Goal: Find specific fact: Find specific page/section

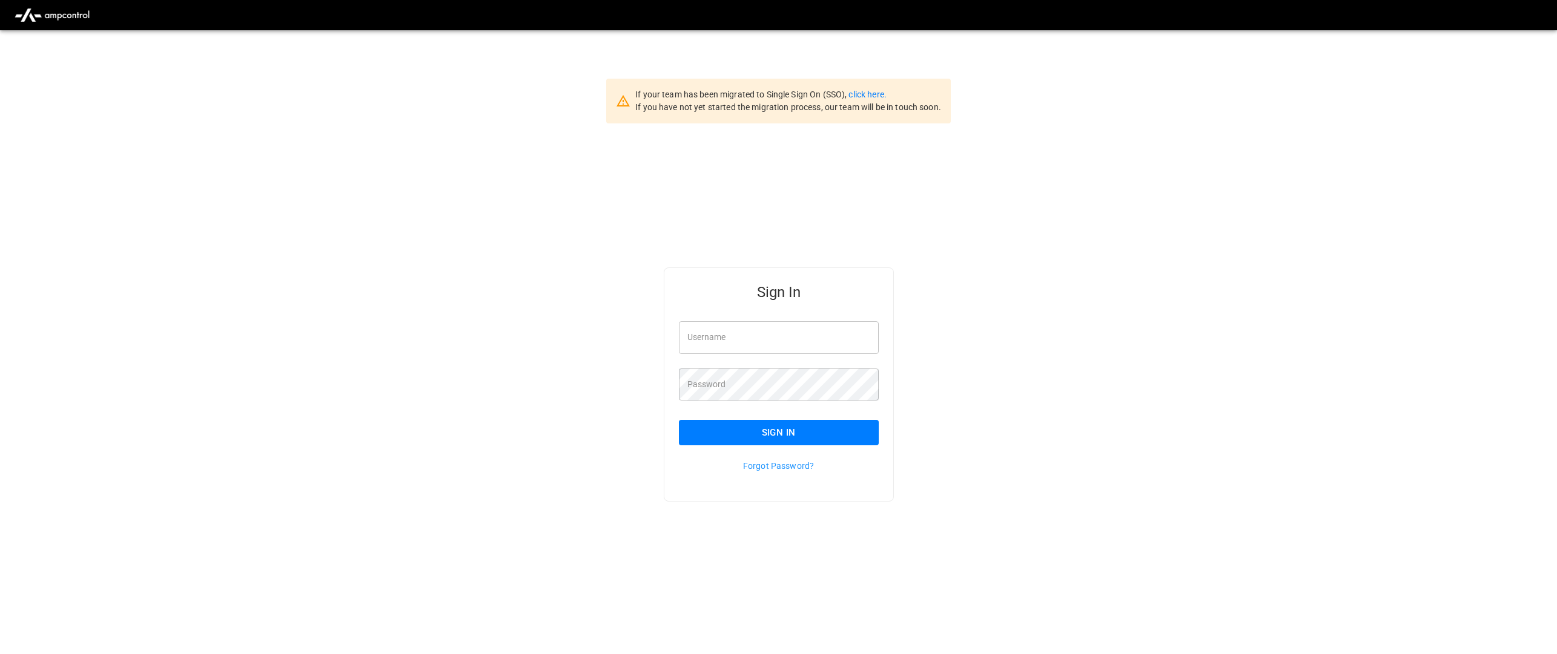
type input "**********"
click at [743, 438] on button "Sign In" at bounding box center [779, 432] width 200 height 25
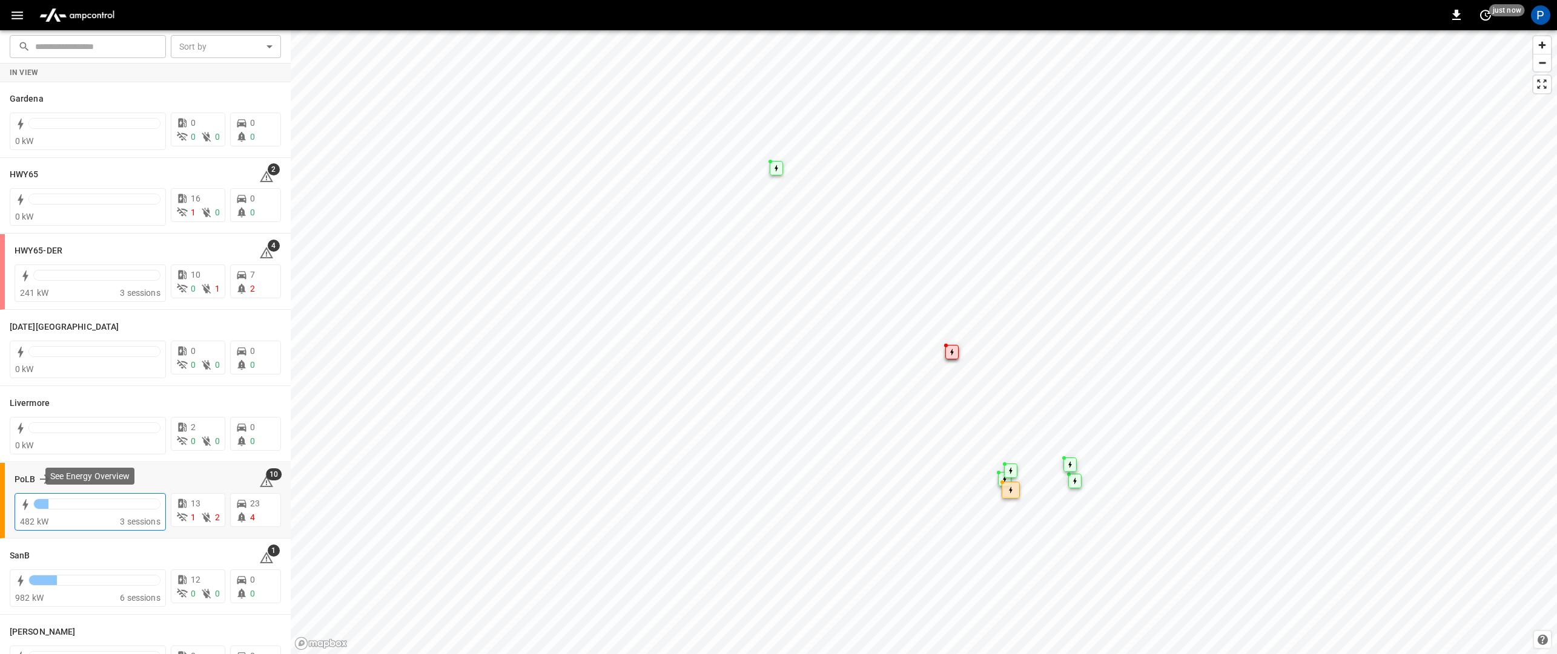
click at [76, 493] on div "482 kW 3 sessions" at bounding box center [90, 512] width 151 height 38
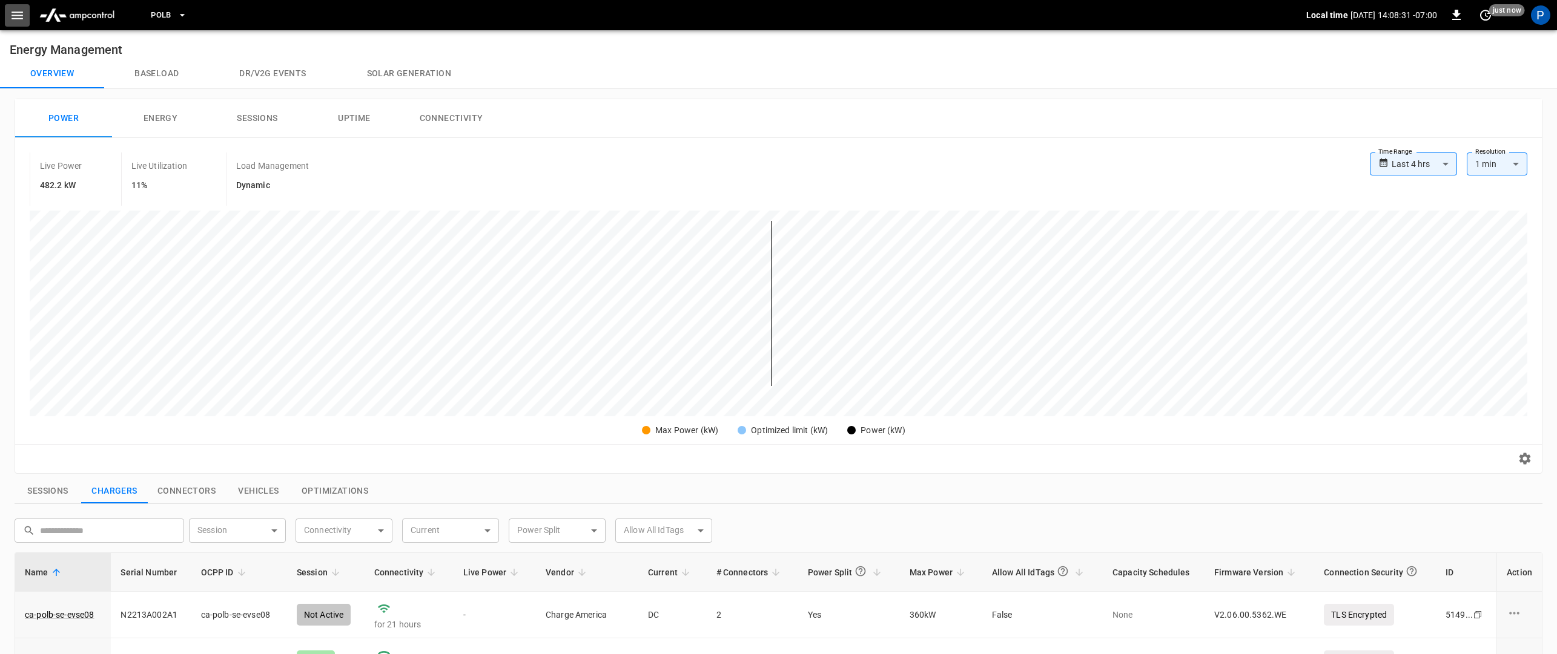
click at [17, 12] on icon "button" at bounding box center [18, 16] width 12 height 8
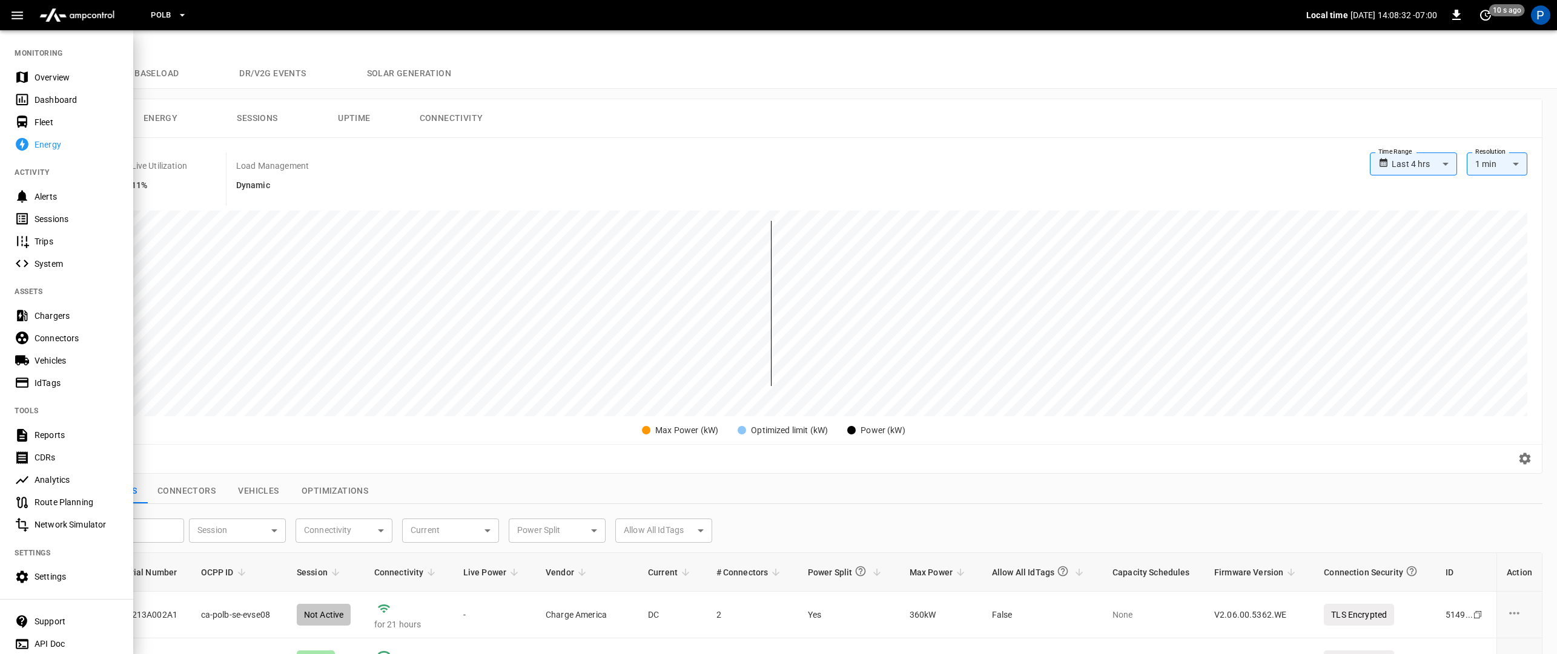
click at [50, 320] on div "Chargers" at bounding box center [77, 316] width 84 height 12
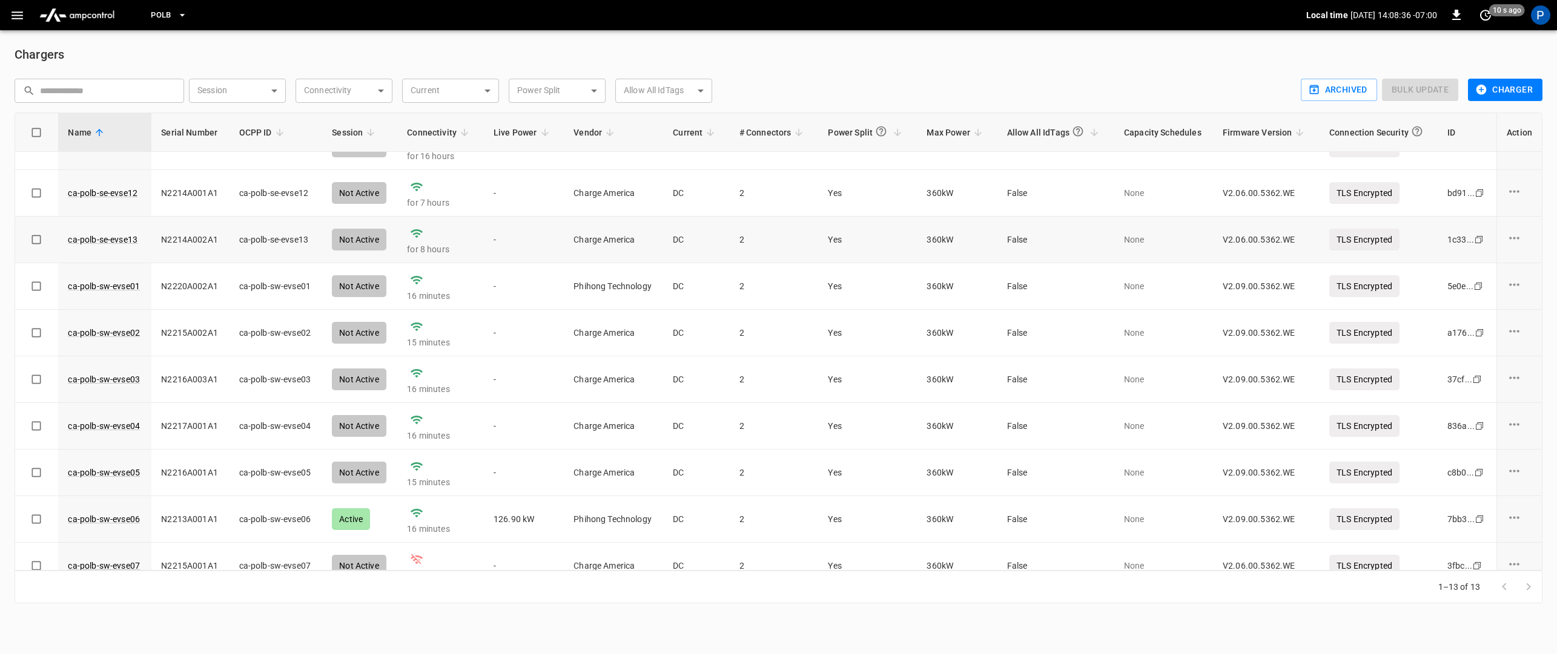
scroll to position [188, 0]
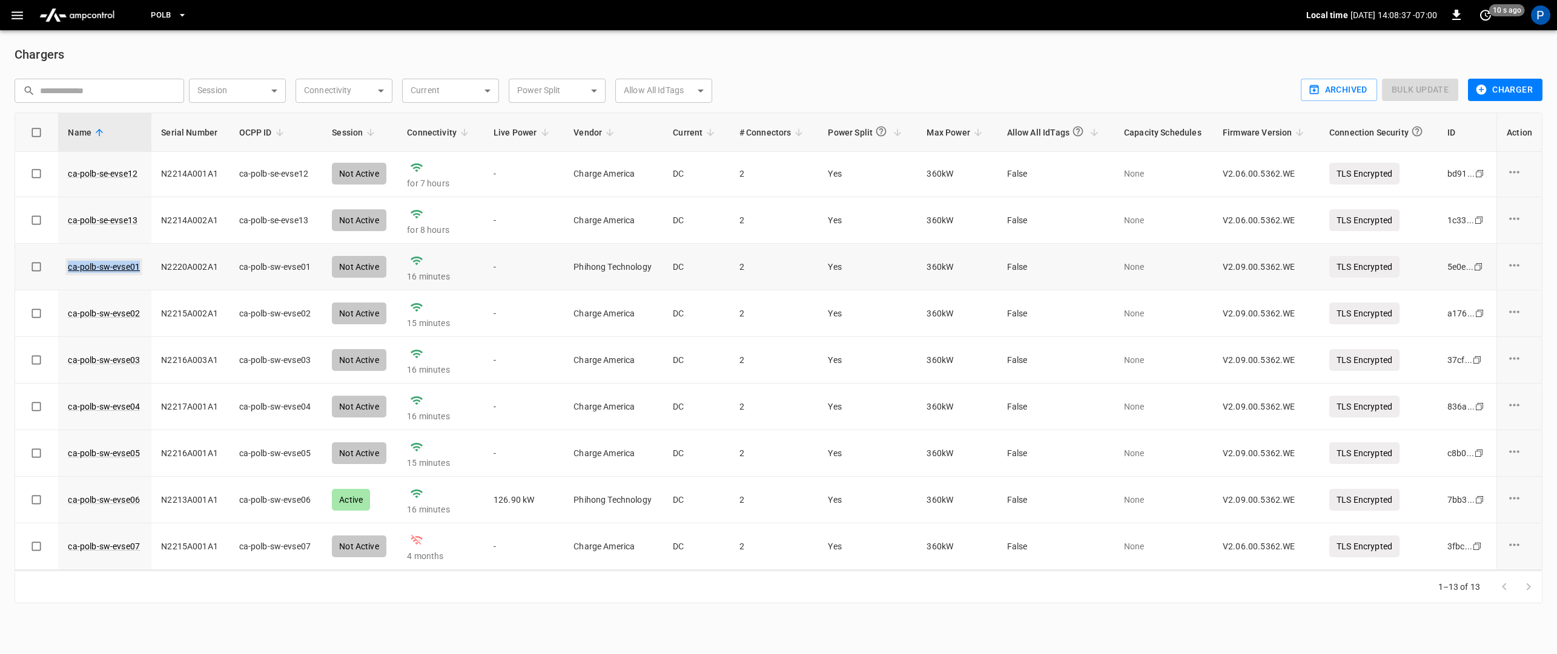
drag, startPoint x: 143, startPoint y: 263, endPoint x: 68, endPoint y: 266, distance: 75.7
click at [68, 266] on td "ca-polb-sw-evse01" at bounding box center [104, 267] width 93 height 47
copy link "ca-polb-sw-evse01"
click at [148, 315] on td "ca-polb-sw-evse02" at bounding box center [104, 314] width 93 height 47
drag, startPoint x: 148, startPoint y: 315, endPoint x: 65, endPoint y: 319, distance: 83.0
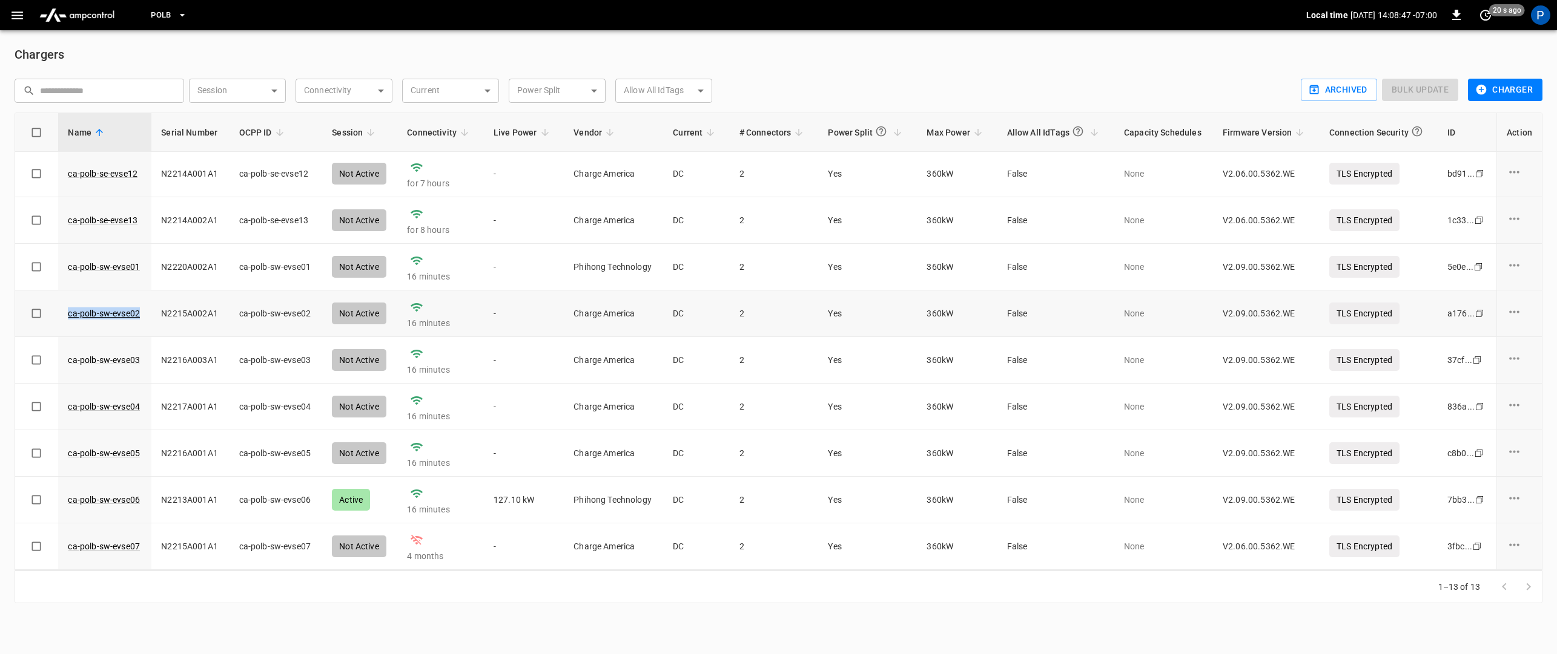
click at [65, 319] on td "ca-polb-sw-evse02" at bounding box center [104, 314] width 93 height 47
copy link "ca-polb-sw-evse02"
click at [149, 361] on td "ca-polb-sw-evse03" at bounding box center [104, 360] width 93 height 47
drag, startPoint x: 148, startPoint y: 361, endPoint x: 68, endPoint y: 362, distance: 79.9
click at [68, 362] on td "ca-polb-sw-evse03" at bounding box center [104, 360] width 93 height 47
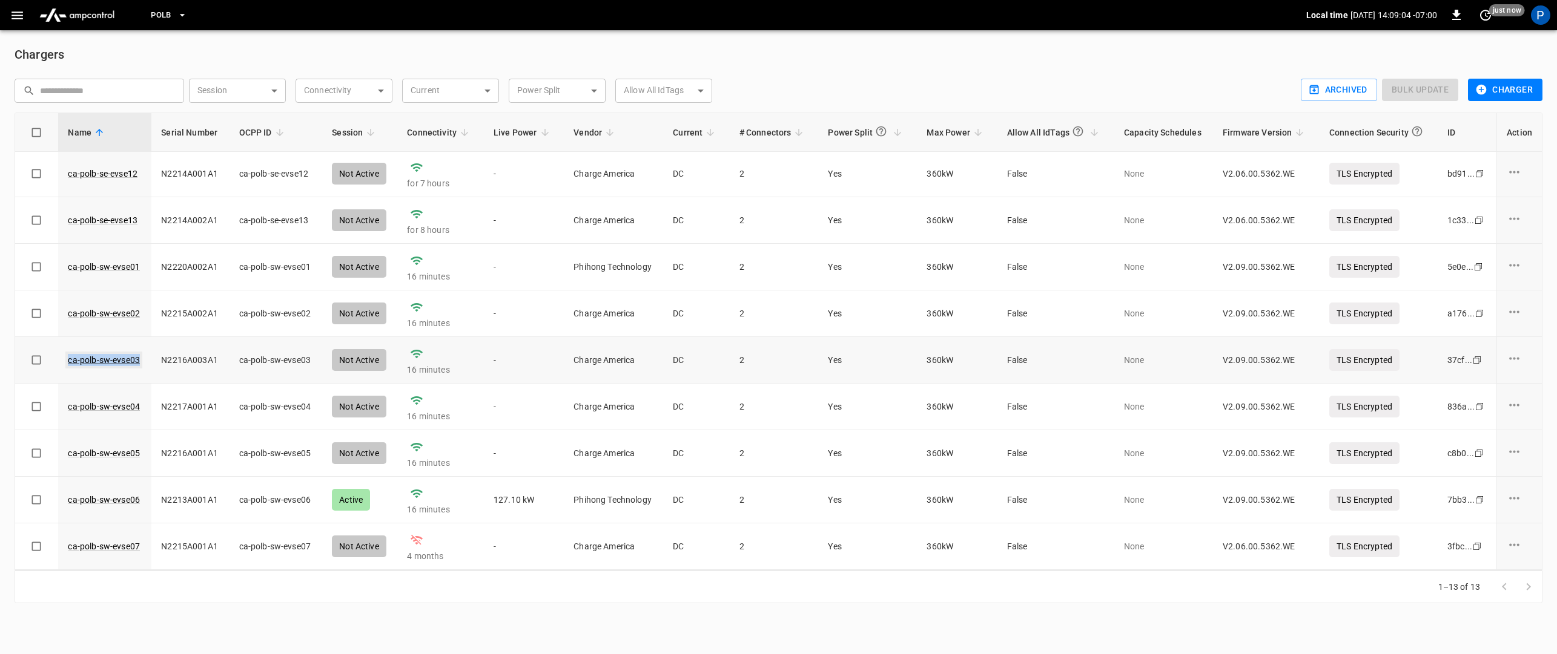
copy link "ca-polb-sw-evse03"
drag, startPoint x: 143, startPoint y: 408, endPoint x: 70, endPoint y: 407, distance: 73.9
click at [70, 407] on td "ca-polb-sw-evse04" at bounding box center [104, 407] width 93 height 47
copy link "ca-polb-sw-evse04"
click at [143, 453] on td "ca-polb-sw-evse05" at bounding box center [104, 453] width 93 height 47
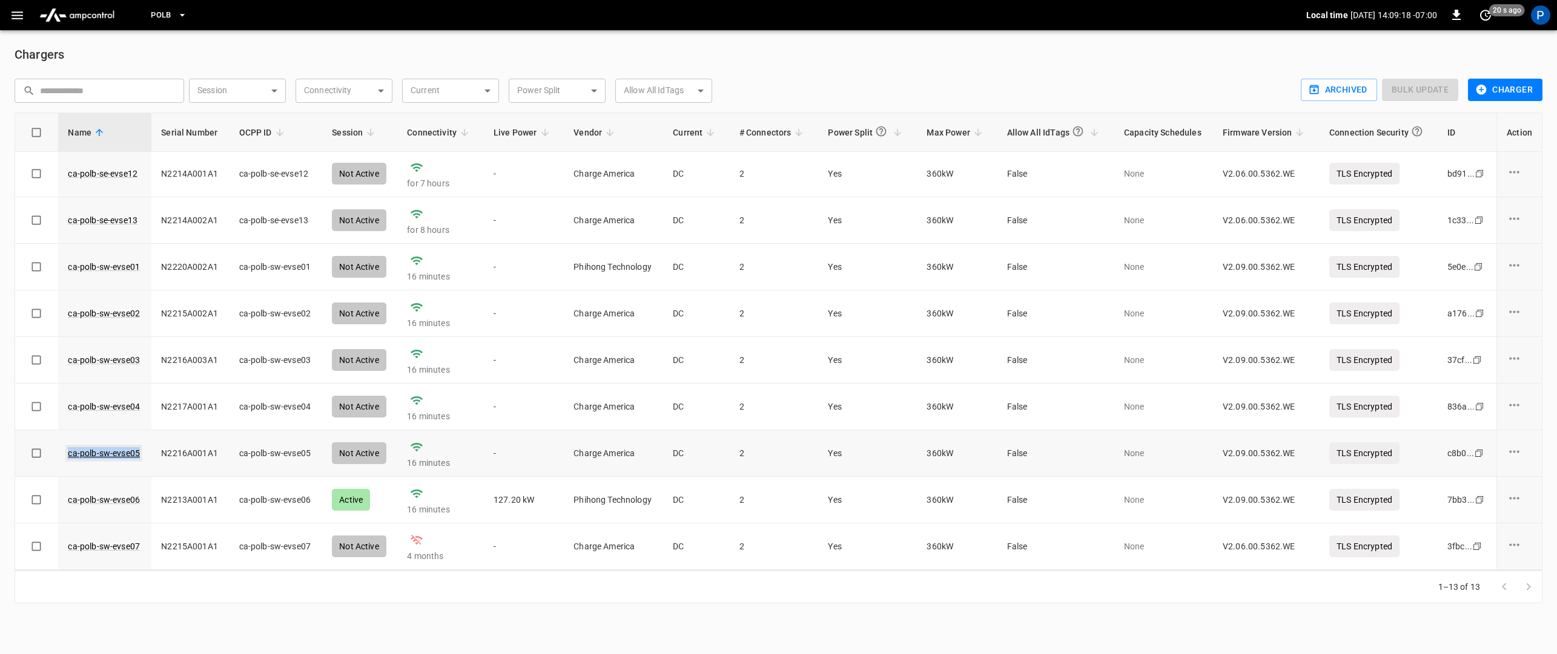
drag, startPoint x: 143, startPoint y: 453, endPoint x: 67, endPoint y: 456, distance: 76.3
click at [67, 456] on td "ca-polb-sw-evse05" at bounding box center [104, 453] width 93 height 47
copy link "ca-polb-sw-evse05"
drag, startPoint x: 146, startPoint y: 504, endPoint x: 64, endPoint y: 504, distance: 81.7
click at [64, 504] on td "ca-polb-sw-evse06" at bounding box center [104, 500] width 93 height 47
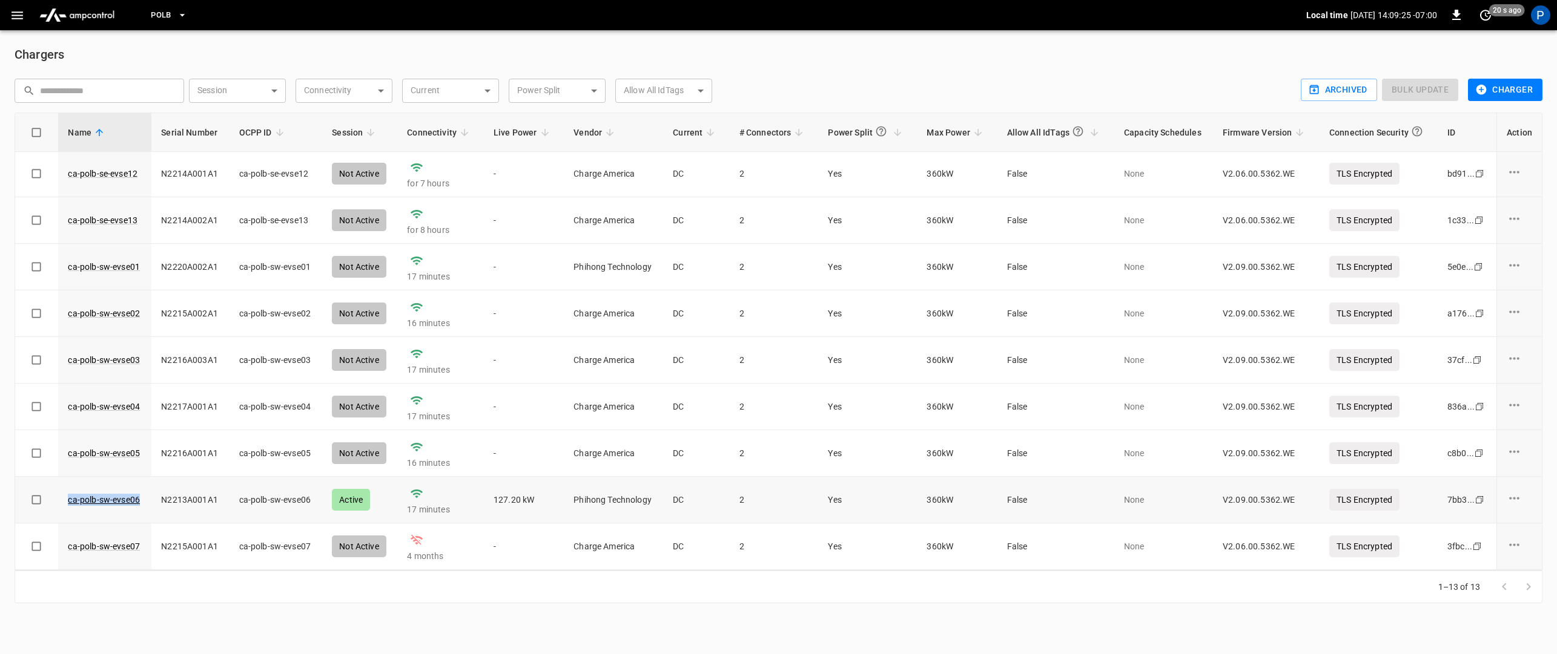
copy link "ca-polb-sw-evse06"
click at [145, 541] on td "ca-polb-sw-evse07" at bounding box center [104, 547] width 93 height 47
drag, startPoint x: 143, startPoint y: 498, endPoint x: 57, endPoint y: 503, distance: 86.1
click at [57, 503] on tr "ca-polb-sw-evse06 N2213A001A1 ca-polb-sw-evse06 Active 17 minutes 127.60 kW Phi…" at bounding box center [778, 500] width 1526 height 47
copy link "ca-polb-sw-evse06"
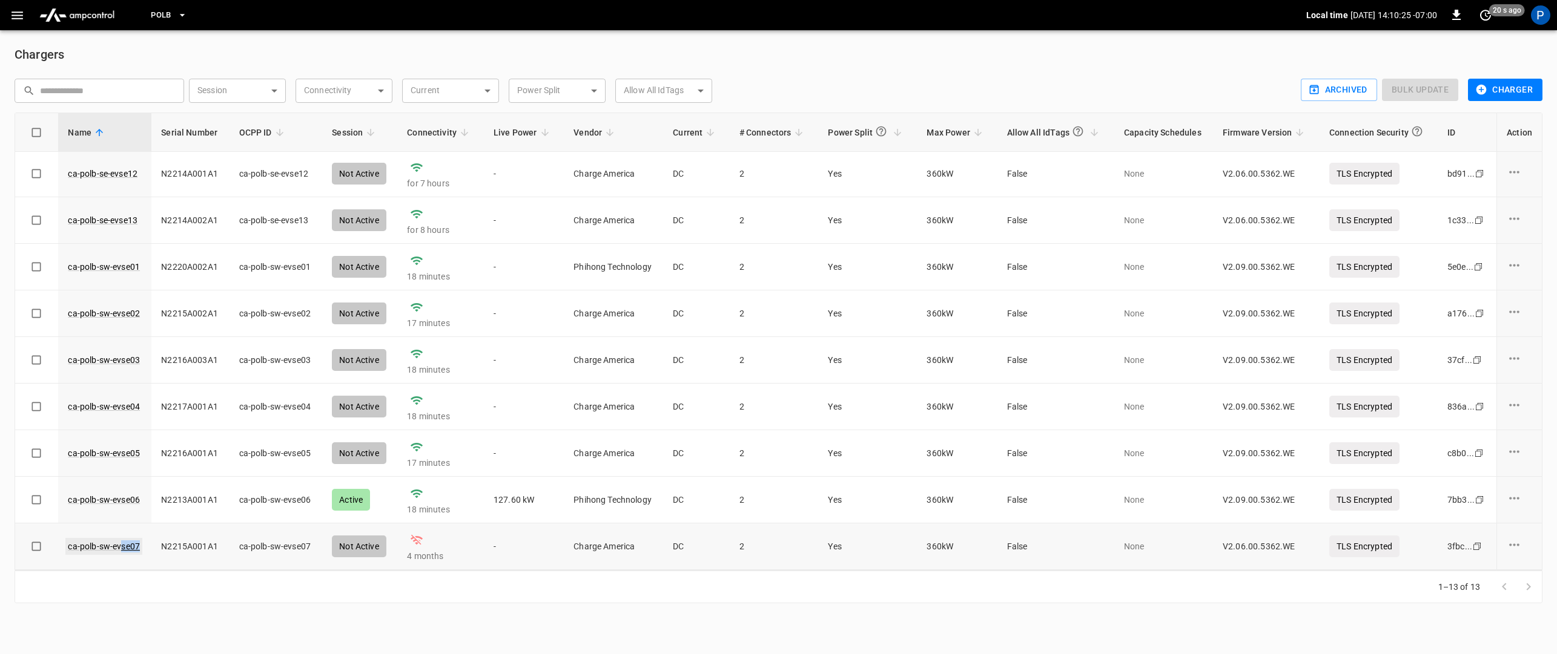
drag, startPoint x: 143, startPoint y: 549, endPoint x: 122, endPoint y: 550, distance: 20.6
click at [122, 550] on td "ca-polb-sw-evse07" at bounding box center [104, 547] width 93 height 47
click at [146, 550] on td "ca-polb-sw-evse07" at bounding box center [104, 547] width 93 height 47
drag, startPoint x: 145, startPoint y: 549, endPoint x: 64, endPoint y: 548, distance: 81.1
click at [64, 548] on td "ca-polb-sw-evse07" at bounding box center [104, 547] width 93 height 47
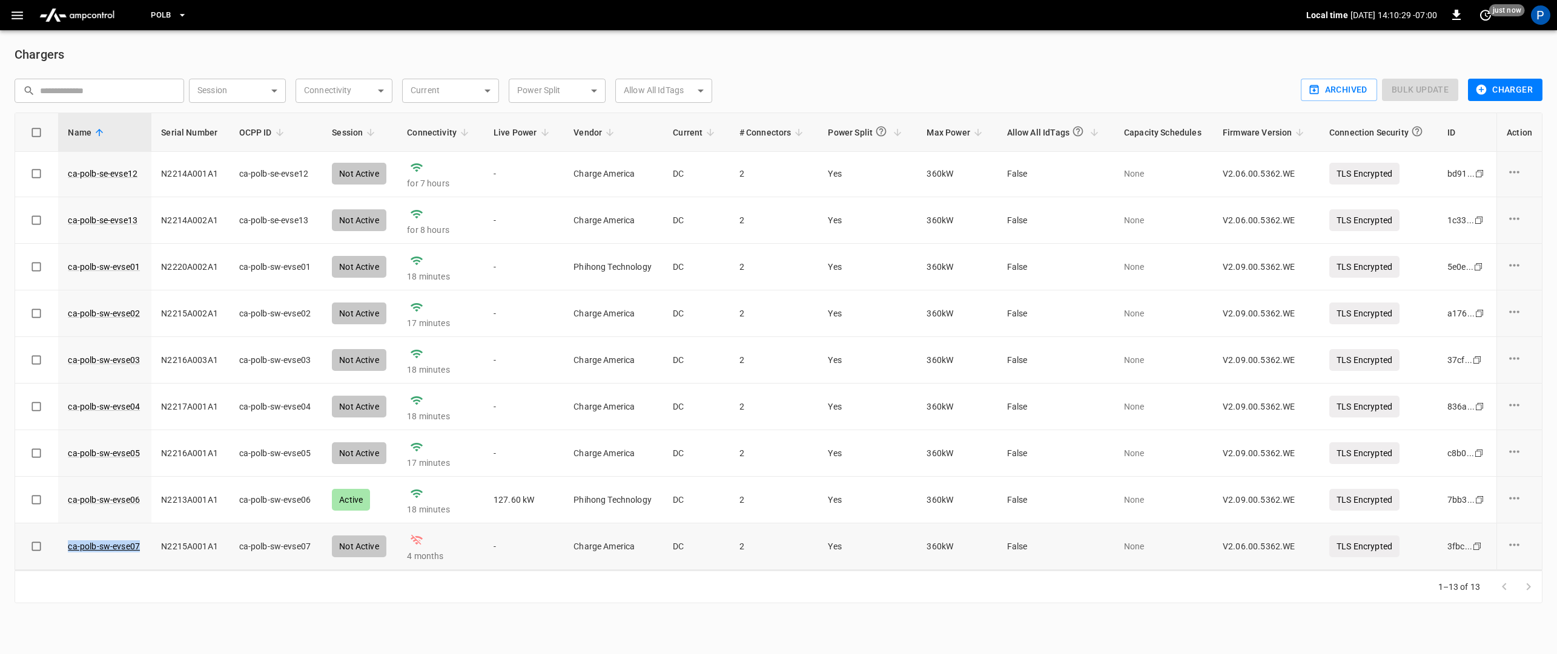
copy link "ca-polb-sw-evse07"
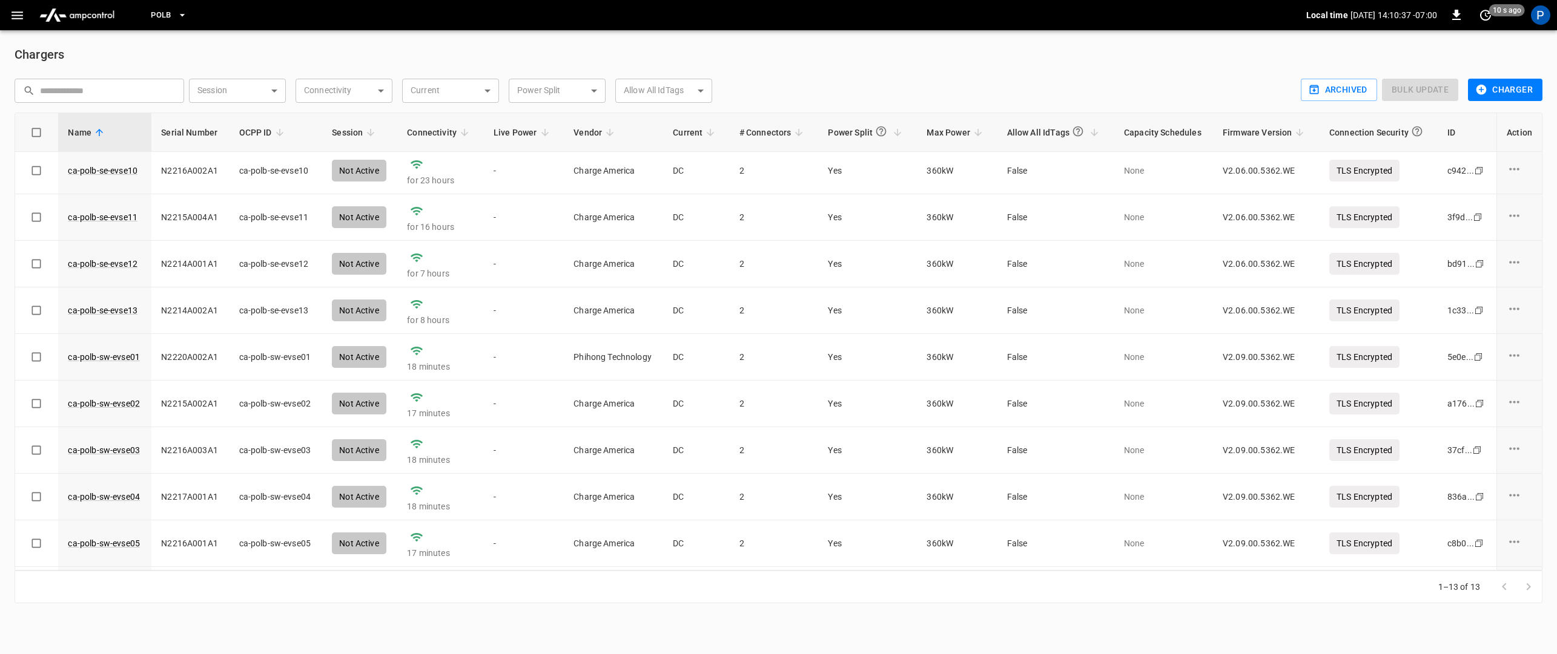
scroll to position [0, 0]
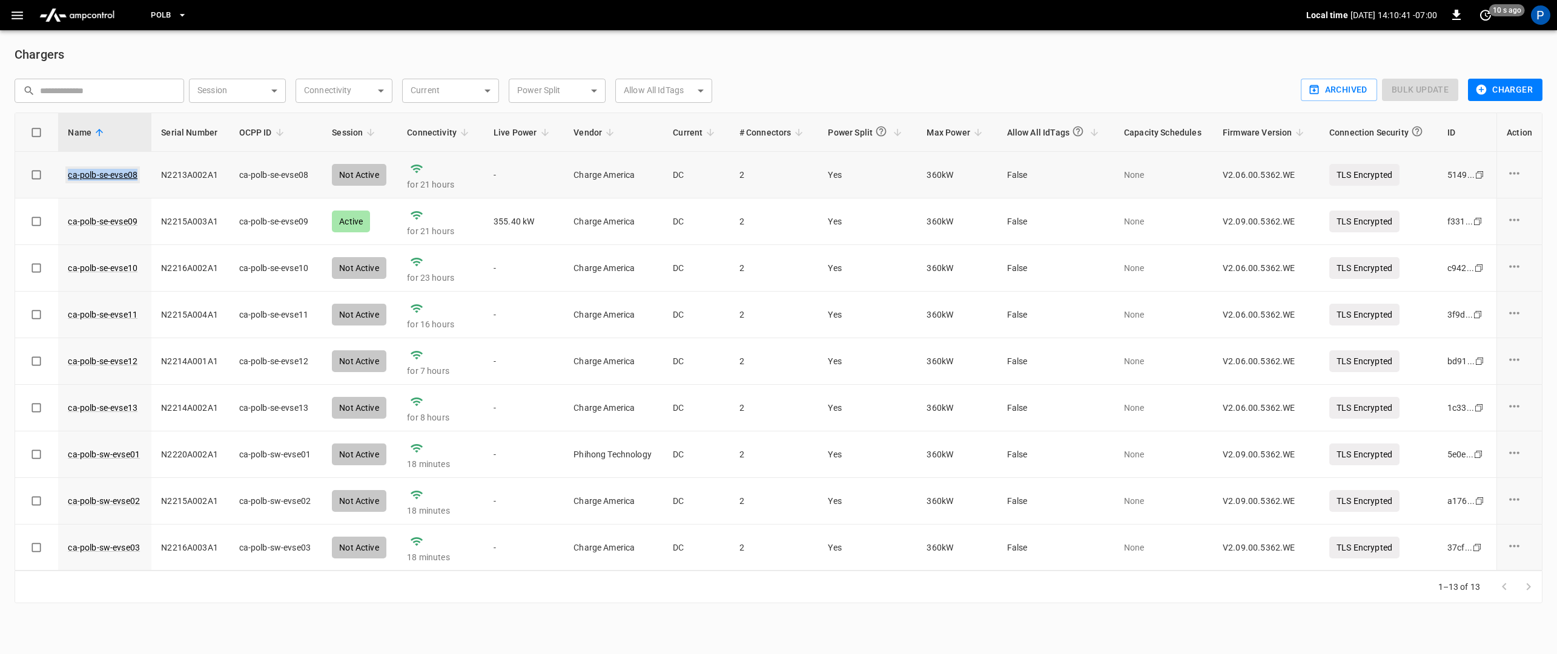
drag, startPoint x: 146, startPoint y: 176, endPoint x: 68, endPoint y: 177, distance: 78.1
click at [68, 177] on td "ca-polb-se-evse08" at bounding box center [104, 175] width 93 height 47
copy link "ca-polb-se-evse08"
drag, startPoint x: 146, startPoint y: 223, endPoint x: 68, endPoint y: 220, distance: 77.6
click at [68, 220] on td "ca-polb-se-evse09" at bounding box center [104, 222] width 93 height 47
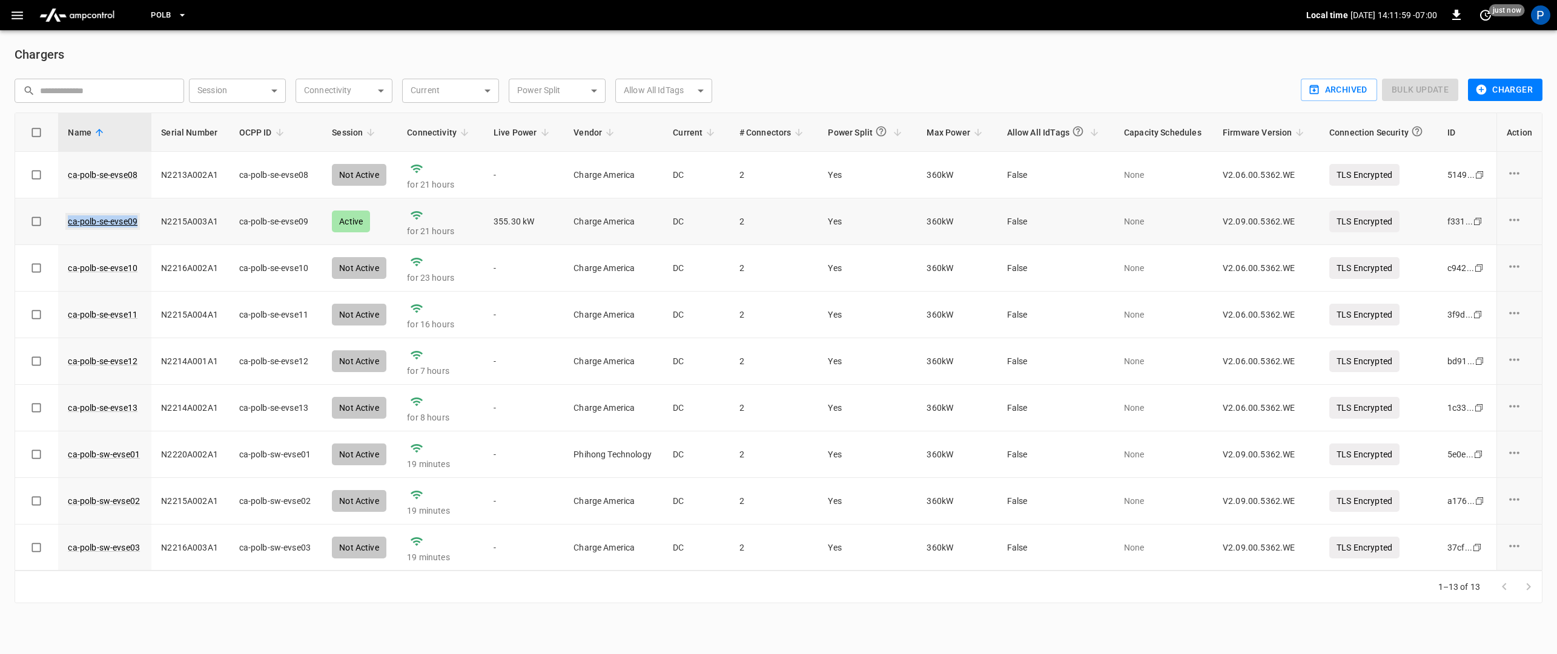
copy link "ca-polb-se-evse09"
drag, startPoint x: 143, startPoint y: 272, endPoint x: 70, endPoint y: 269, distance: 73.3
click at [70, 269] on td "ca-polb-se-evse10" at bounding box center [104, 268] width 93 height 47
drag, startPoint x: 143, startPoint y: 321, endPoint x: 77, endPoint y: 323, distance: 66.0
click at [77, 323] on td "ca-polb-se-evse11" at bounding box center [104, 315] width 93 height 47
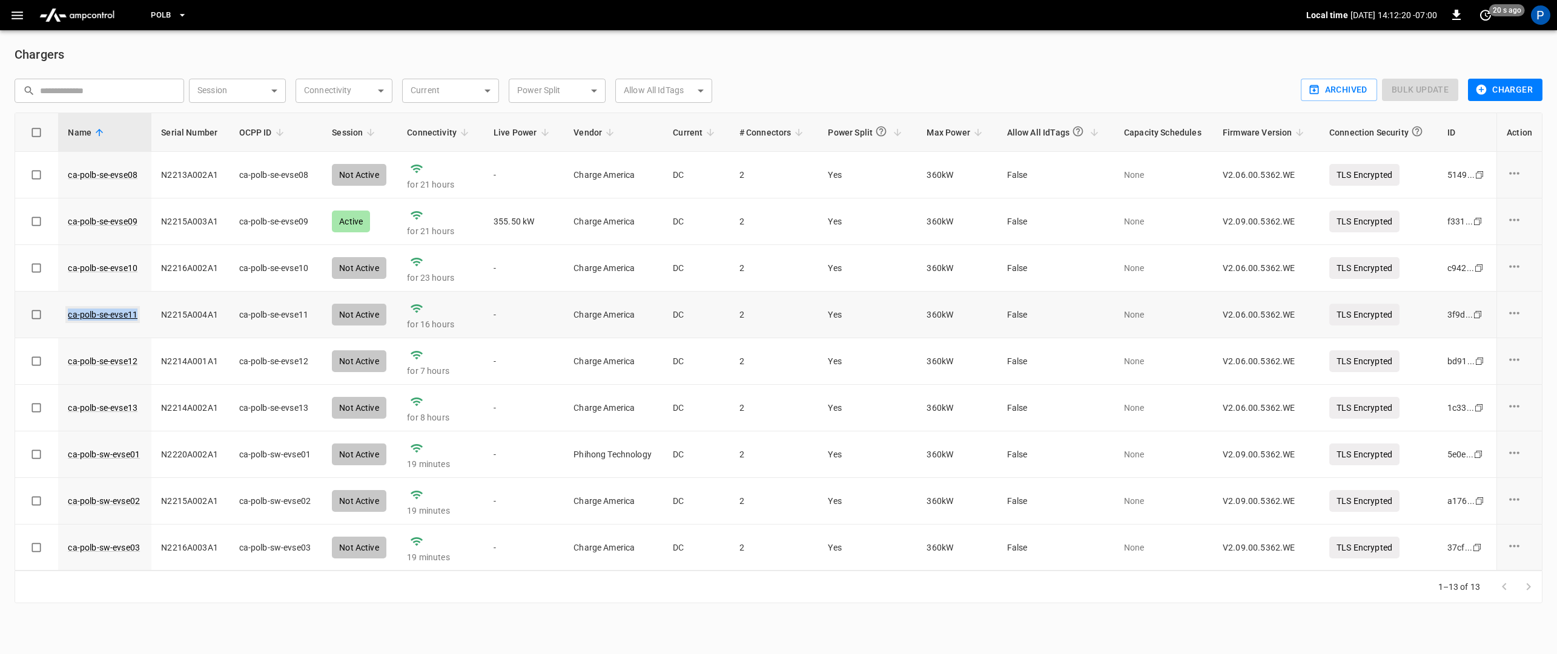
drag, startPoint x: 146, startPoint y: 313, endPoint x: 67, endPoint y: 314, distance: 79.3
click at [67, 314] on td "ca-polb-se-evse11" at bounding box center [104, 315] width 93 height 47
drag, startPoint x: 146, startPoint y: 369, endPoint x: 65, endPoint y: 364, distance: 81.3
click at [65, 364] on td "ca-polb-se-evse12" at bounding box center [104, 361] width 93 height 47
drag, startPoint x: 144, startPoint y: 318, endPoint x: 68, endPoint y: 315, distance: 75.7
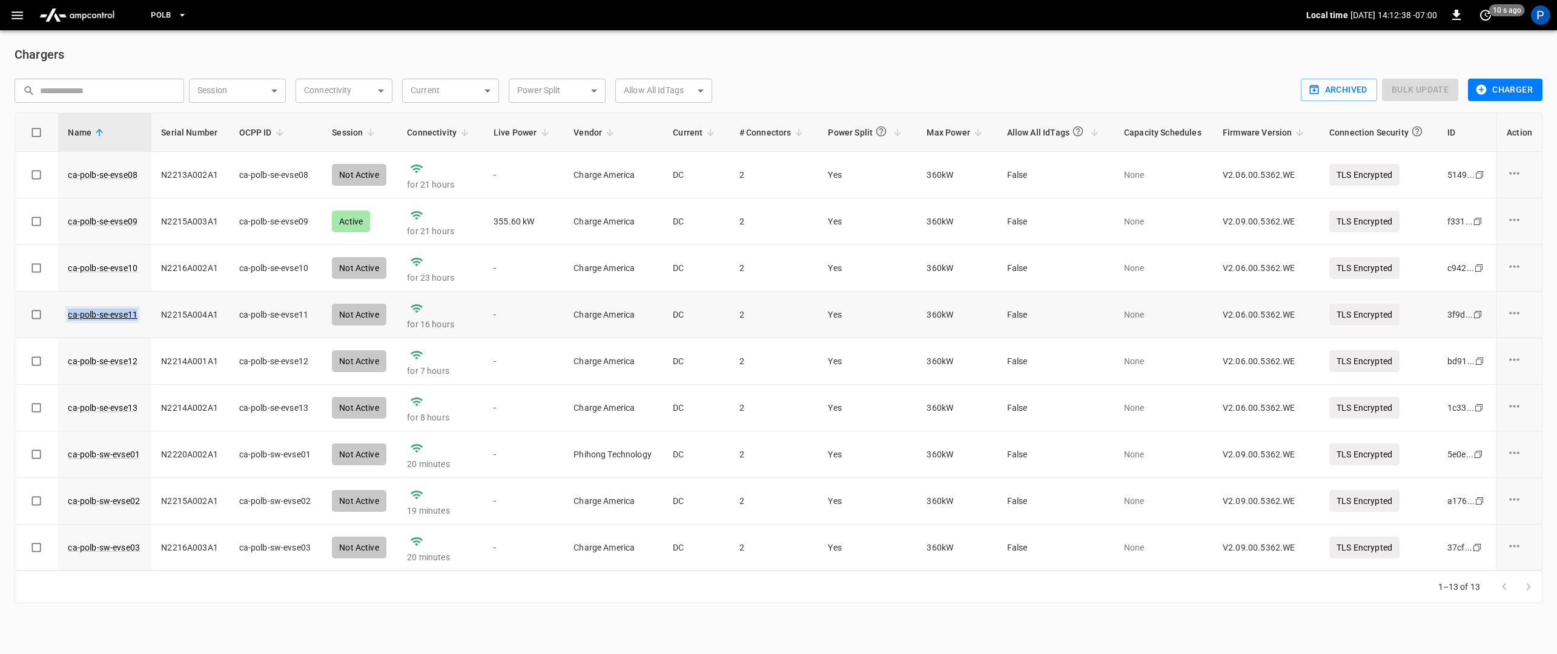
click at [67, 315] on td "ca-polb-se-evse11" at bounding box center [104, 315] width 93 height 47
drag, startPoint x: 143, startPoint y: 409, endPoint x: 69, endPoint y: 412, distance: 73.9
click at [69, 412] on td "ca-polb-se-evse13" at bounding box center [104, 408] width 93 height 47
